Goal: Information Seeking & Learning: Check status

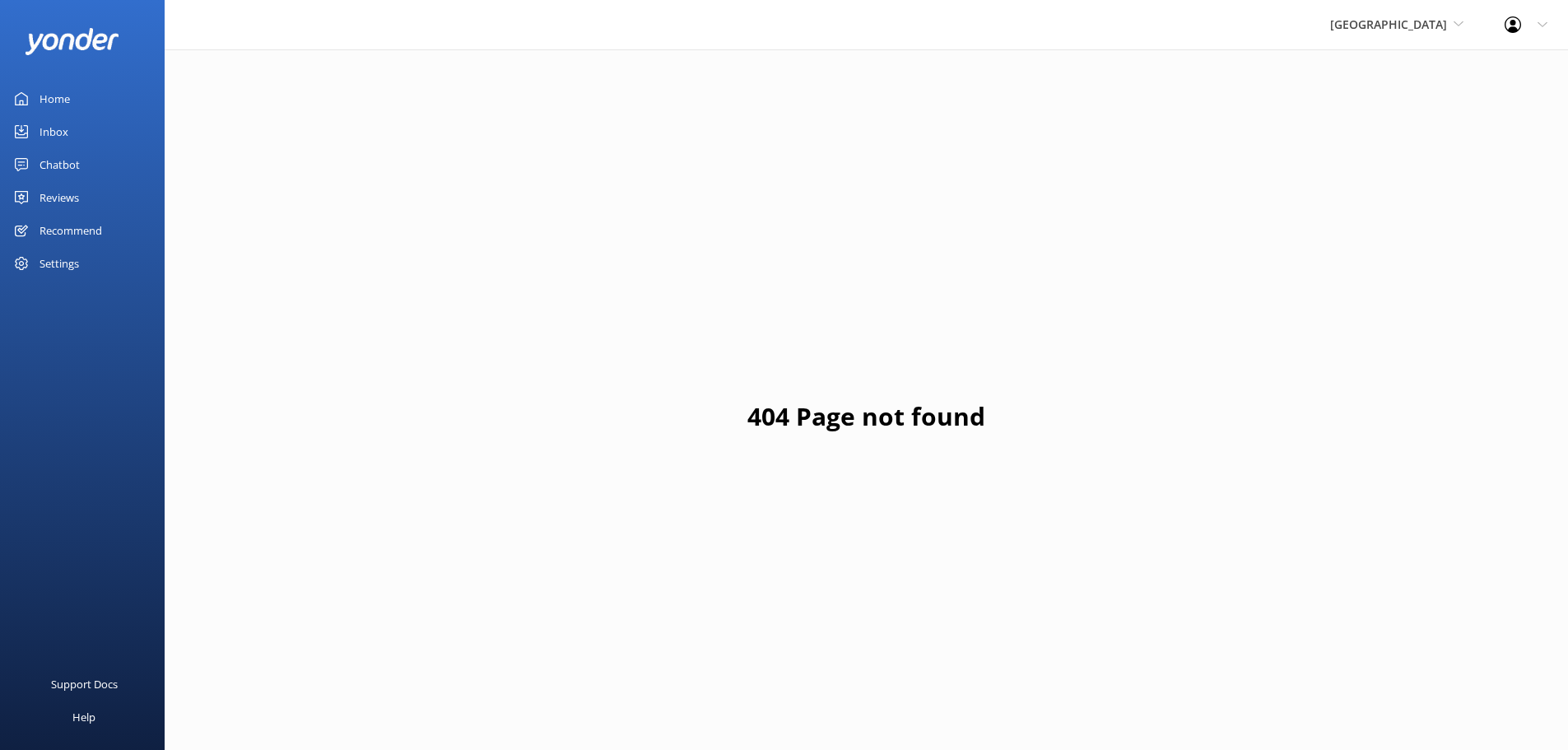
click at [42, 200] on div "Reviews" at bounding box center [59, 197] width 39 height 33
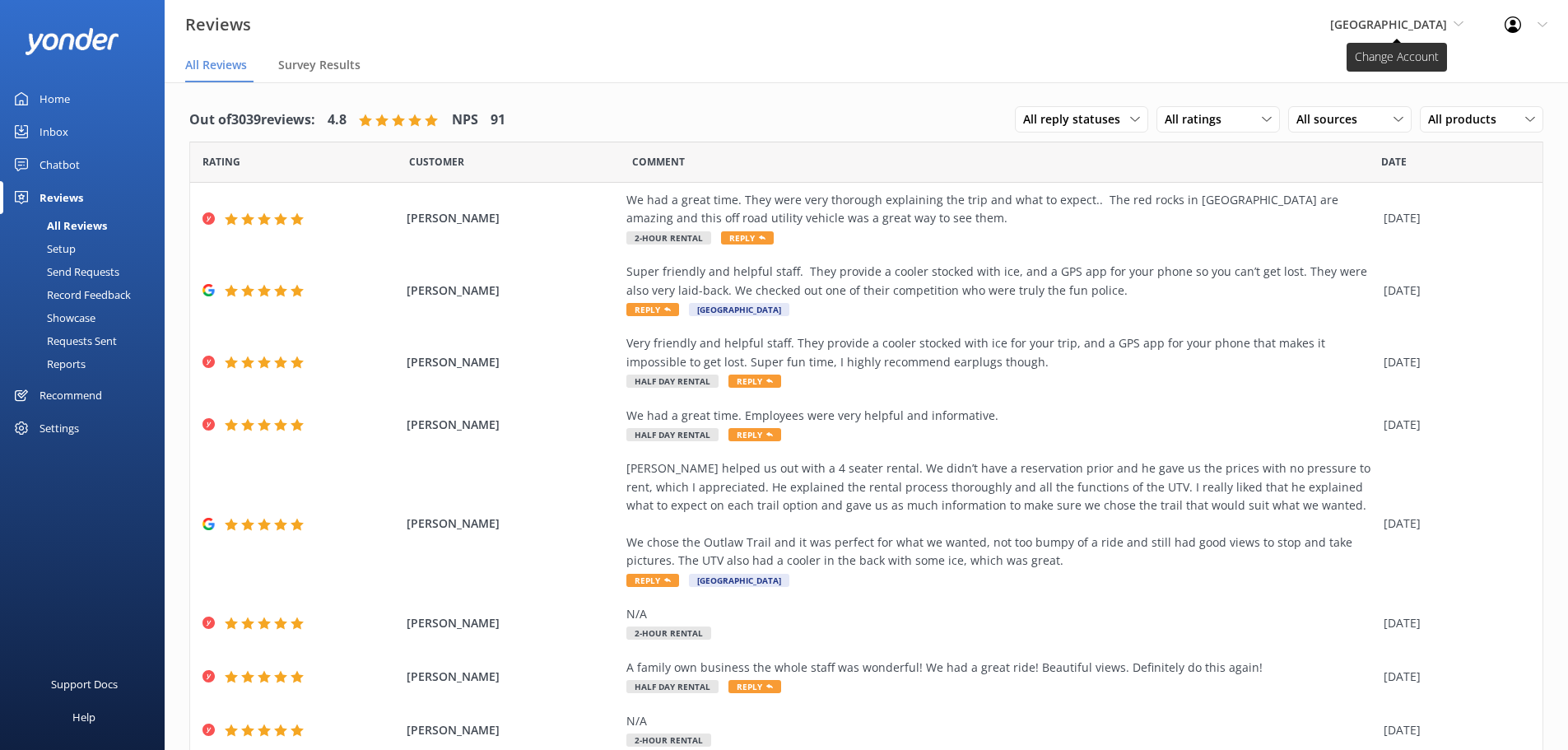
drag, startPoint x: 1310, startPoint y: 35, endPoint x: 1319, endPoint y: 33, distance: 9.2
click at [1310, 35] on div "Sedona Off-Road Center Sedona Off-Road Center Arizona Safari Jeep Tours Arizona…" at bounding box center [1398, 24] width 175 height 49
click at [1391, 122] on link "[US_STATE] Safari Jeep Tours" at bounding box center [1392, 109] width 164 height 39
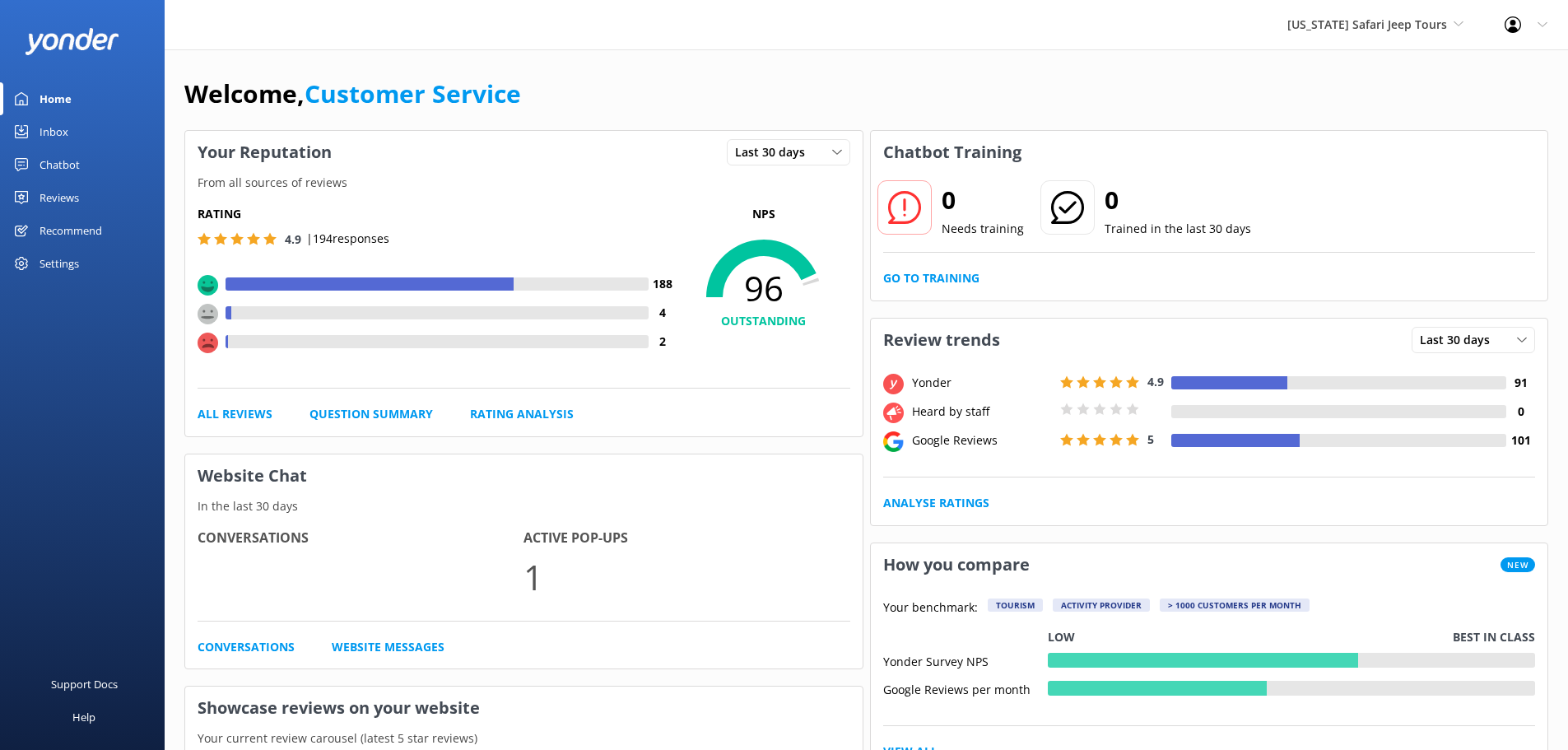
click at [84, 196] on link "Reviews" at bounding box center [82, 197] width 164 height 33
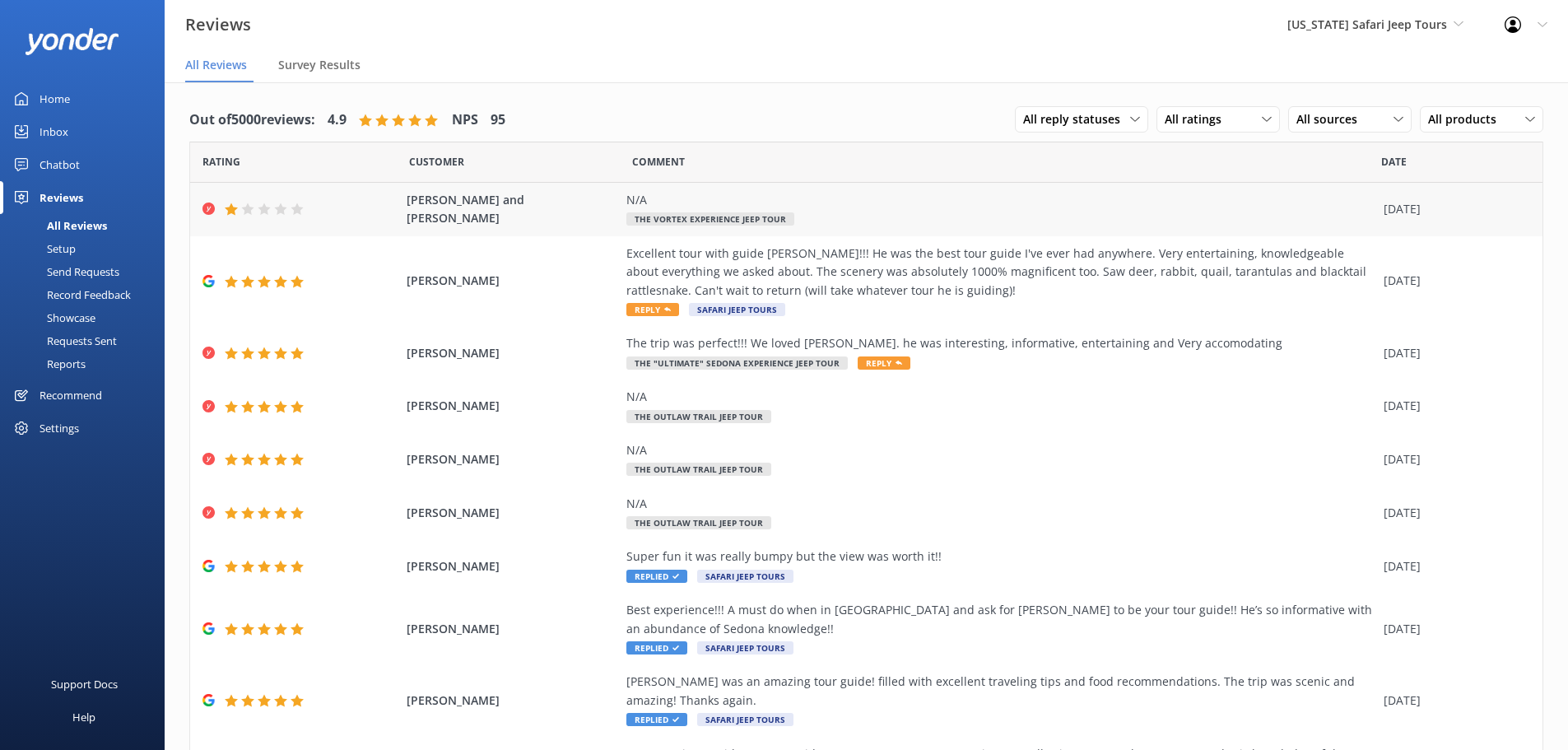
click at [598, 203] on span "[PERSON_NAME] and [PERSON_NAME]" at bounding box center [513, 210] width 212 height 38
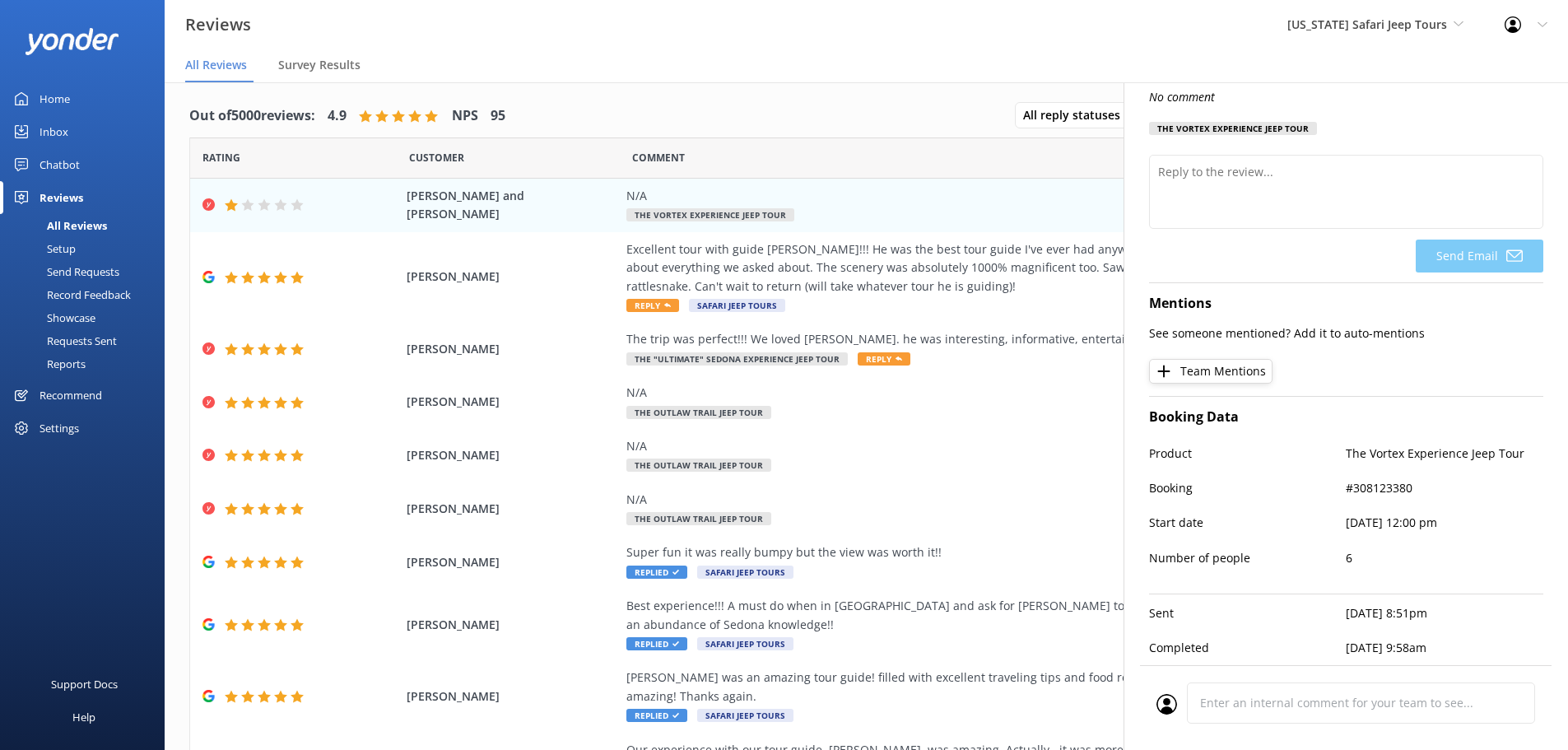
scroll to position [33, 0]
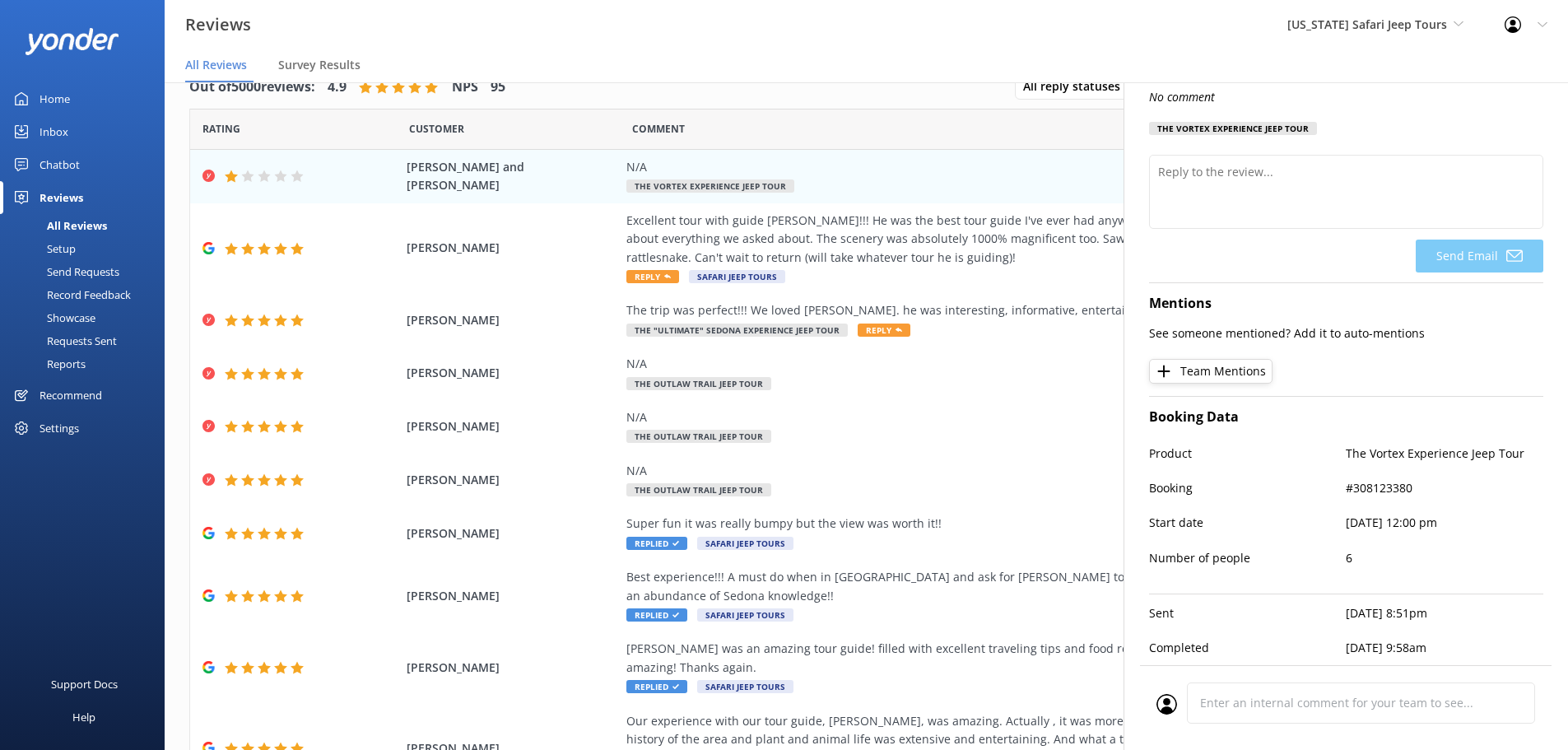
drag, startPoint x: 1393, startPoint y: 469, endPoint x: 1393, endPoint y: 478, distance: 9.0
click at [1393, 479] on p "#308123380" at bounding box center [1445, 488] width 197 height 18
copy p "308123380"
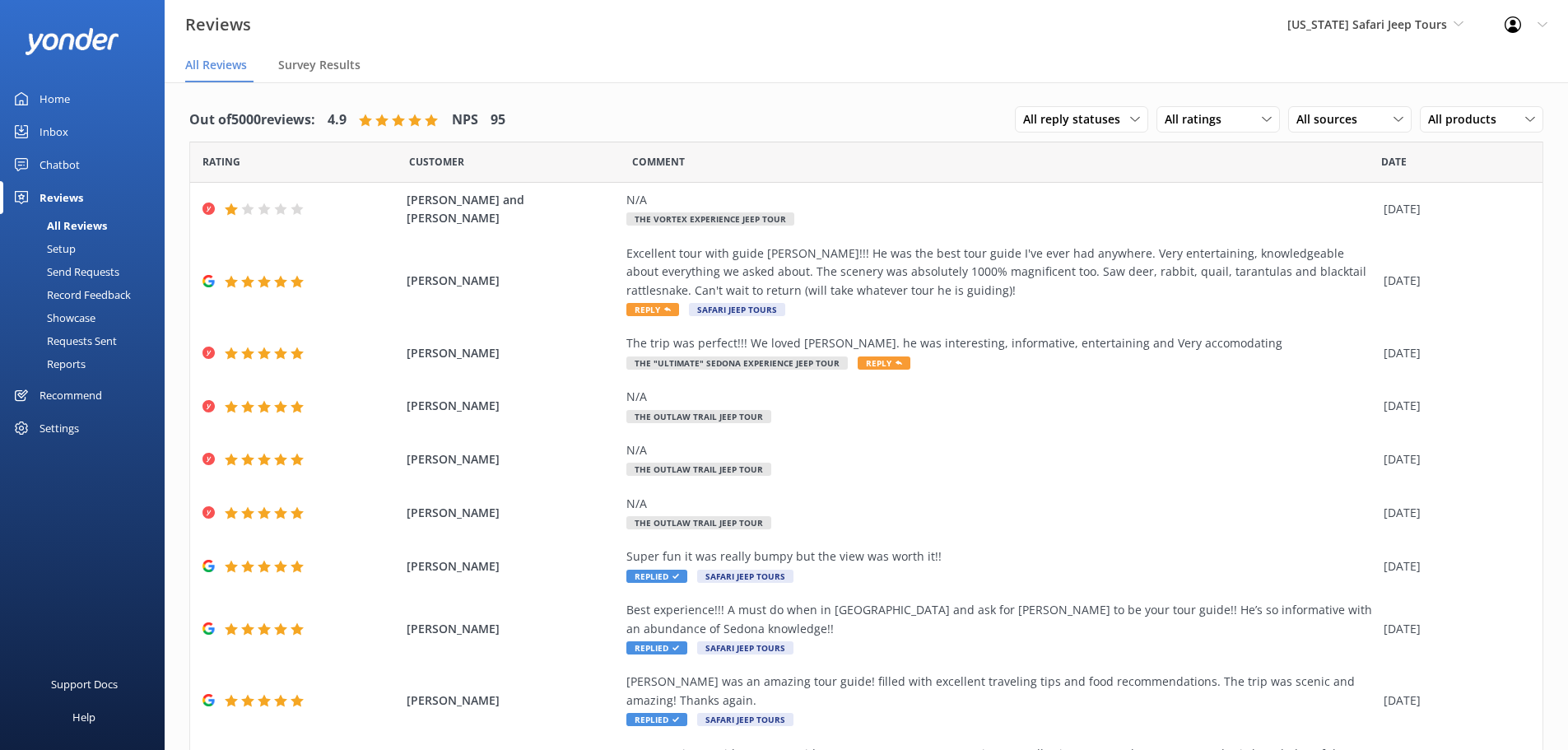
click at [805, 73] on nav "All Reviews Survey Results" at bounding box center [866, 65] width 1404 height 33
